Goal: Task Accomplishment & Management: Use online tool/utility

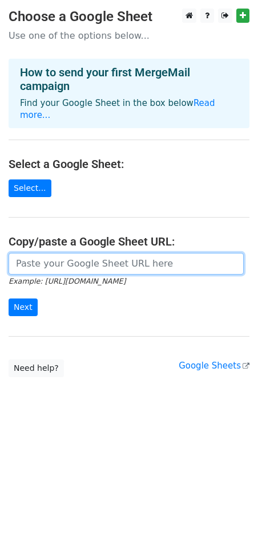
click at [57, 253] on input "url" at bounding box center [126, 264] width 235 height 22
paste input "https://docs.google.com/spreadsheets/d/1sXJbprj0vLjVuYEBpMN7IHAQKYL0La8Vna4iPi5…"
type input "https://docs.google.com/spreadsheets/d/1sXJbprj0vLjVuYEBpMN7IHAQKYL0La8Vna4iPi5…"
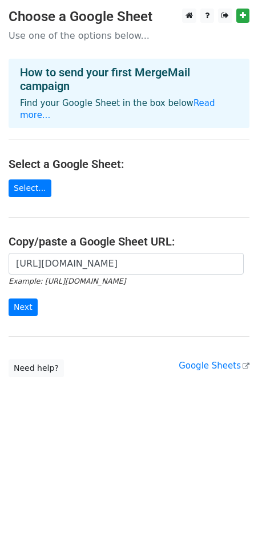
scroll to position [0, 0]
click at [29, 299] on input "Next" at bounding box center [23, 308] width 29 height 18
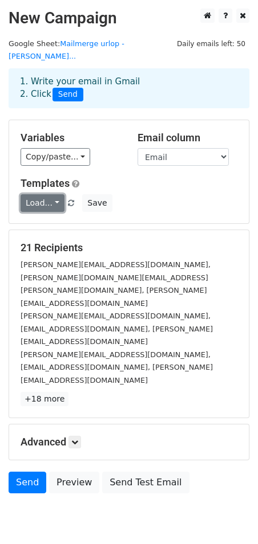
click at [55, 194] on link "Load..." at bounding box center [43, 203] width 44 height 18
click at [44, 221] on link "Urlop" at bounding box center [66, 230] width 90 height 18
click at [80, 436] on link at bounding box center [74, 442] width 13 height 13
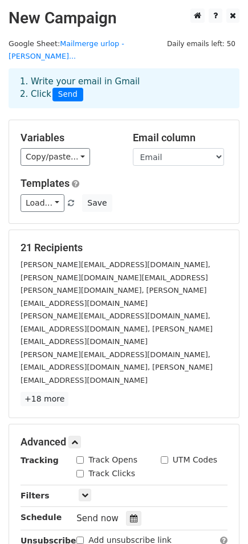
click at [79, 456] on input "Track Opens" at bounding box center [79, 459] width 7 height 7
checkbox input "true"
click at [78, 470] on input "Track Clicks" at bounding box center [79, 473] width 7 height 7
checkbox input "true"
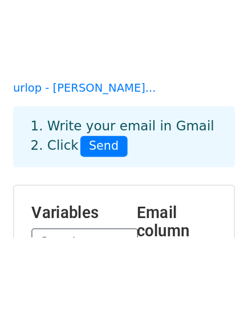
scroll to position [82, 0]
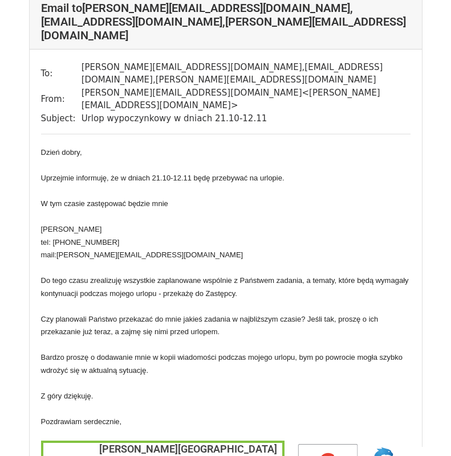
scroll to position [114, 0]
